Goal: Information Seeking & Learning: Stay updated

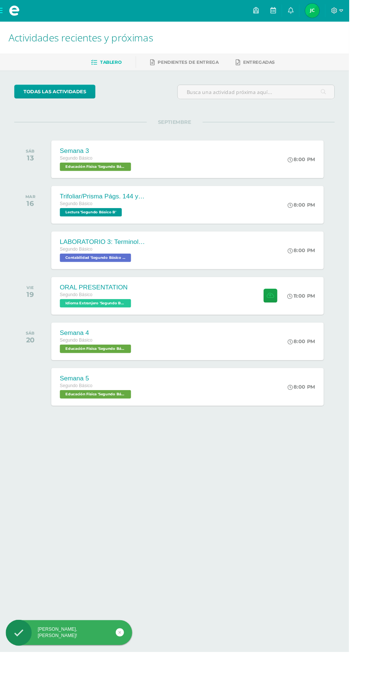
click at [295, 11] on link at bounding box center [286, 11] width 18 height 22
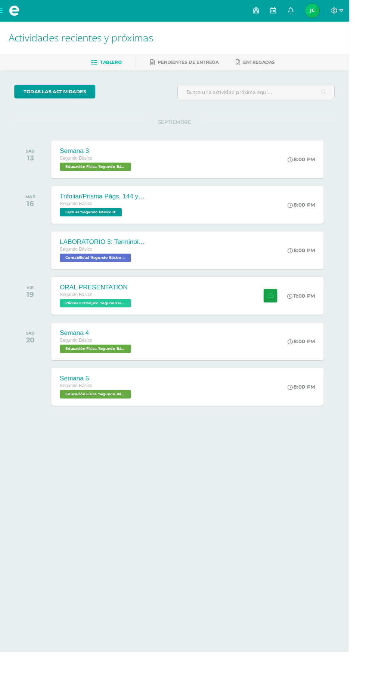
click at [313, 11] on link at bounding box center [305, 11] width 18 height 22
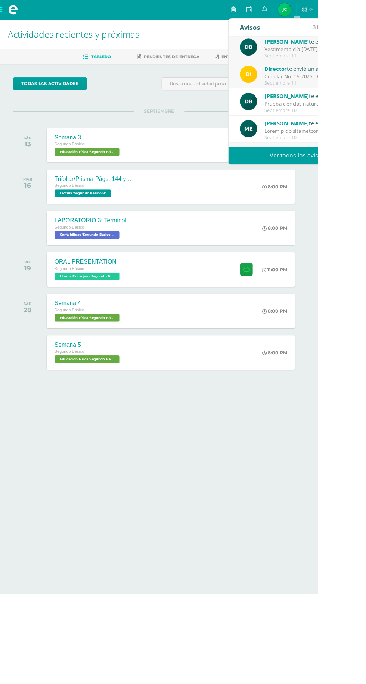
scroll to position [35, 0]
click at [341, 115] on div "Prueba ciencias naturales : Buenas tardes, espero que se encuentren bien. Por f…" at bounding box center [356, 119] width 104 height 9
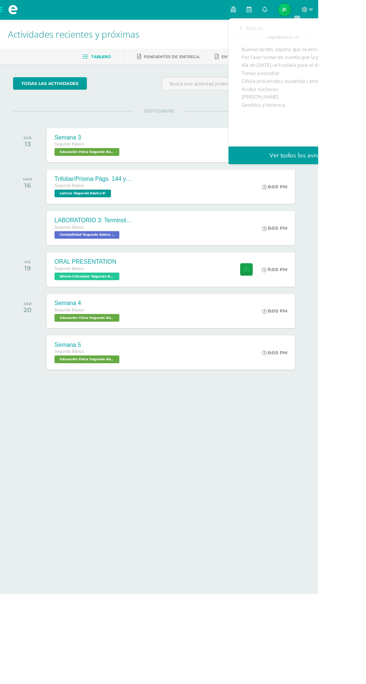
scroll to position [48, 0]
click at [298, 32] on span "Avisos" at bounding box center [293, 32] width 20 height 9
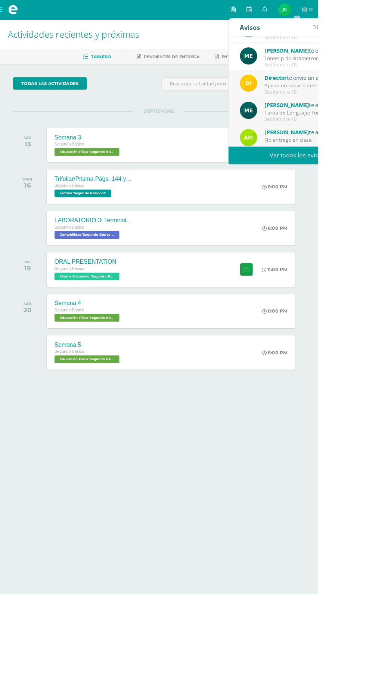
scroll to position [124, 0]
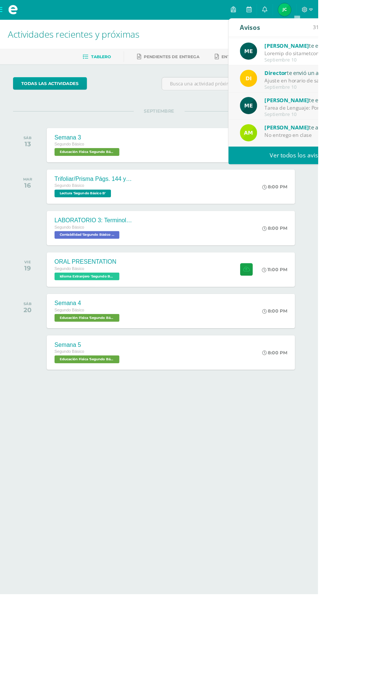
click at [357, 178] on link "Ver todos los avisos" at bounding box center [342, 179] width 158 height 21
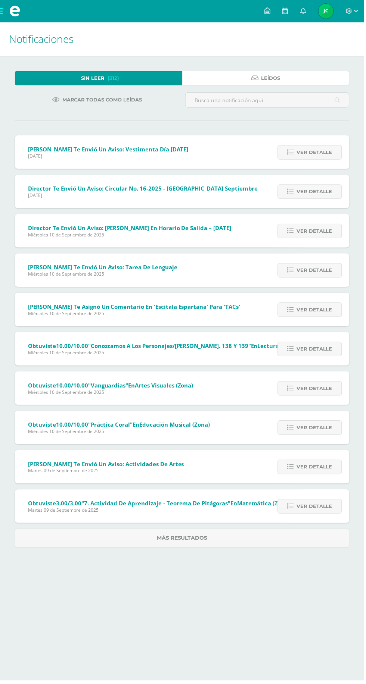
click at [279, 83] on span "Leídos" at bounding box center [271, 79] width 19 height 14
